Goal: Task Accomplishment & Management: Use online tool/utility

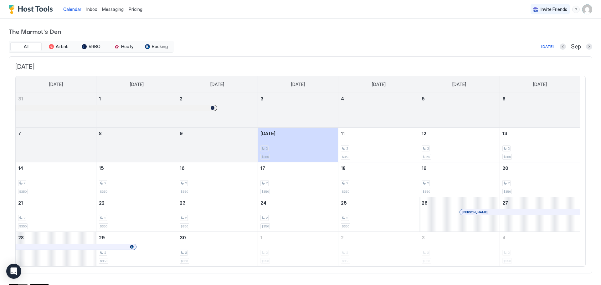
click at [93, 9] on span "Inbox" at bounding box center [91, 9] width 11 height 5
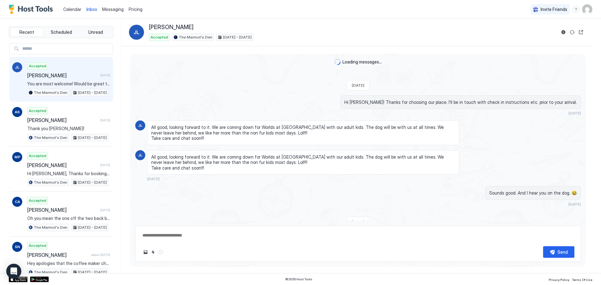
type textarea "*"
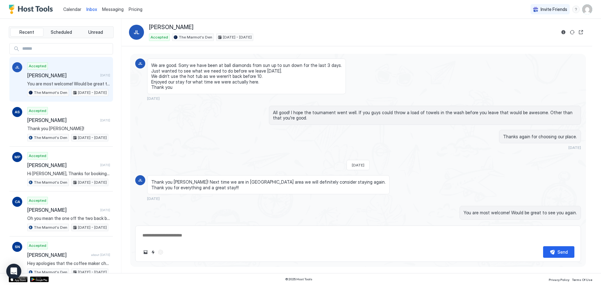
click at [71, 9] on span "Calendar" at bounding box center [72, 9] width 18 height 5
